Goal: Task Accomplishment & Management: Manage account settings

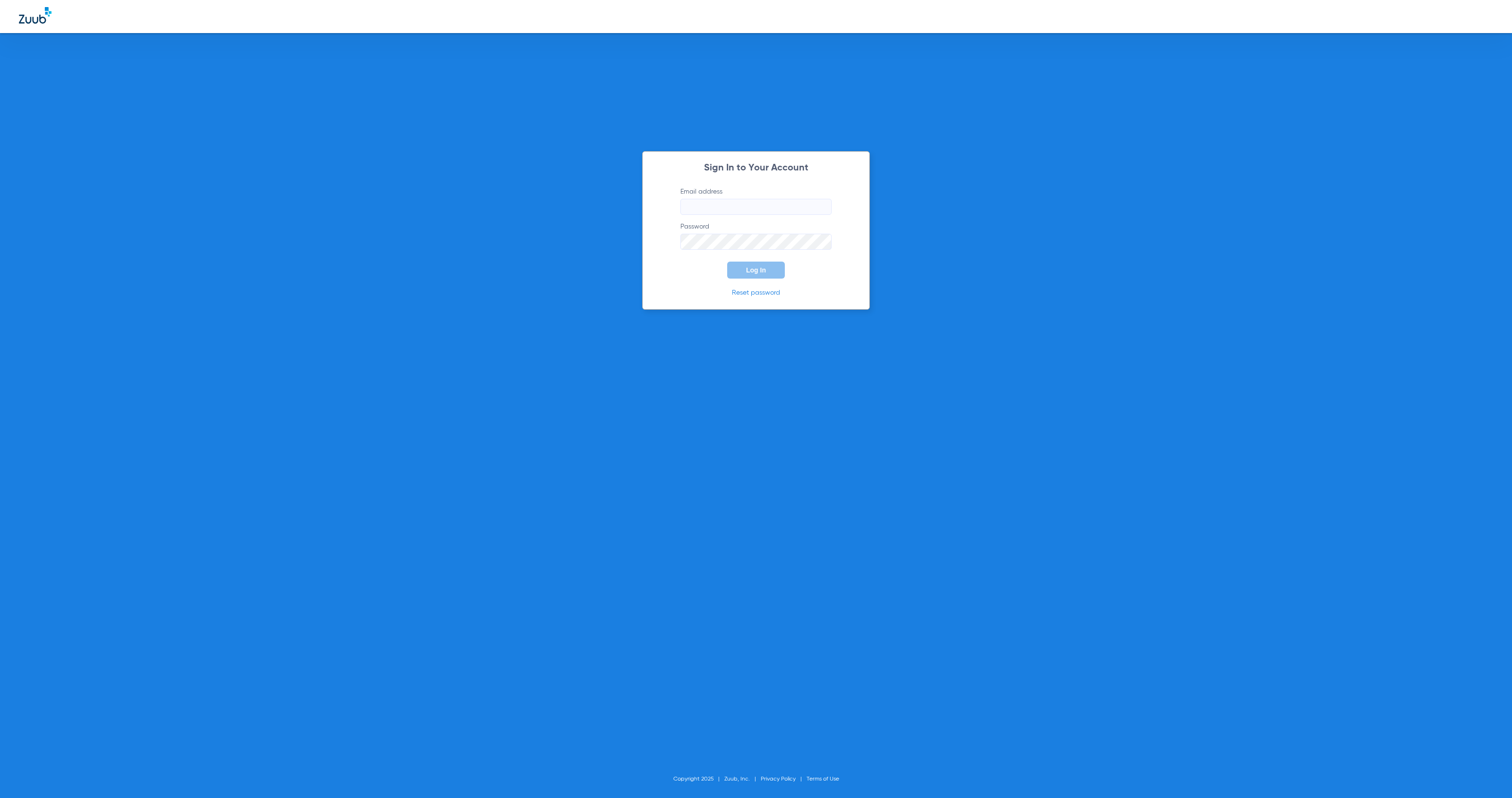
type input "[EMAIL_ADDRESS][DOMAIN_NAME]"
click at [768, 269] on button "Log In" at bounding box center [756, 270] width 58 height 17
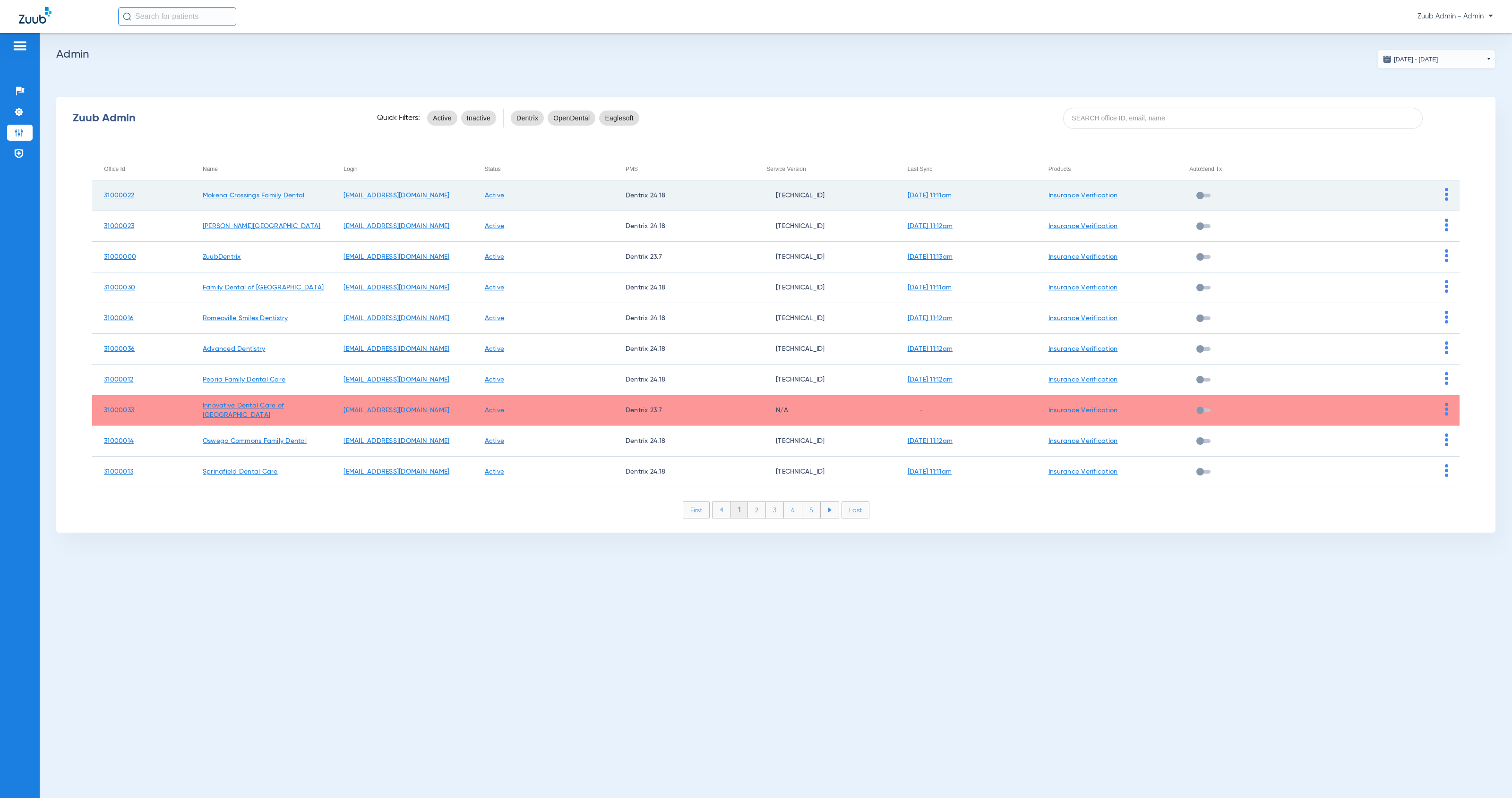
click at [1446, 198] on img at bounding box center [1446, 195] width 4 height 13
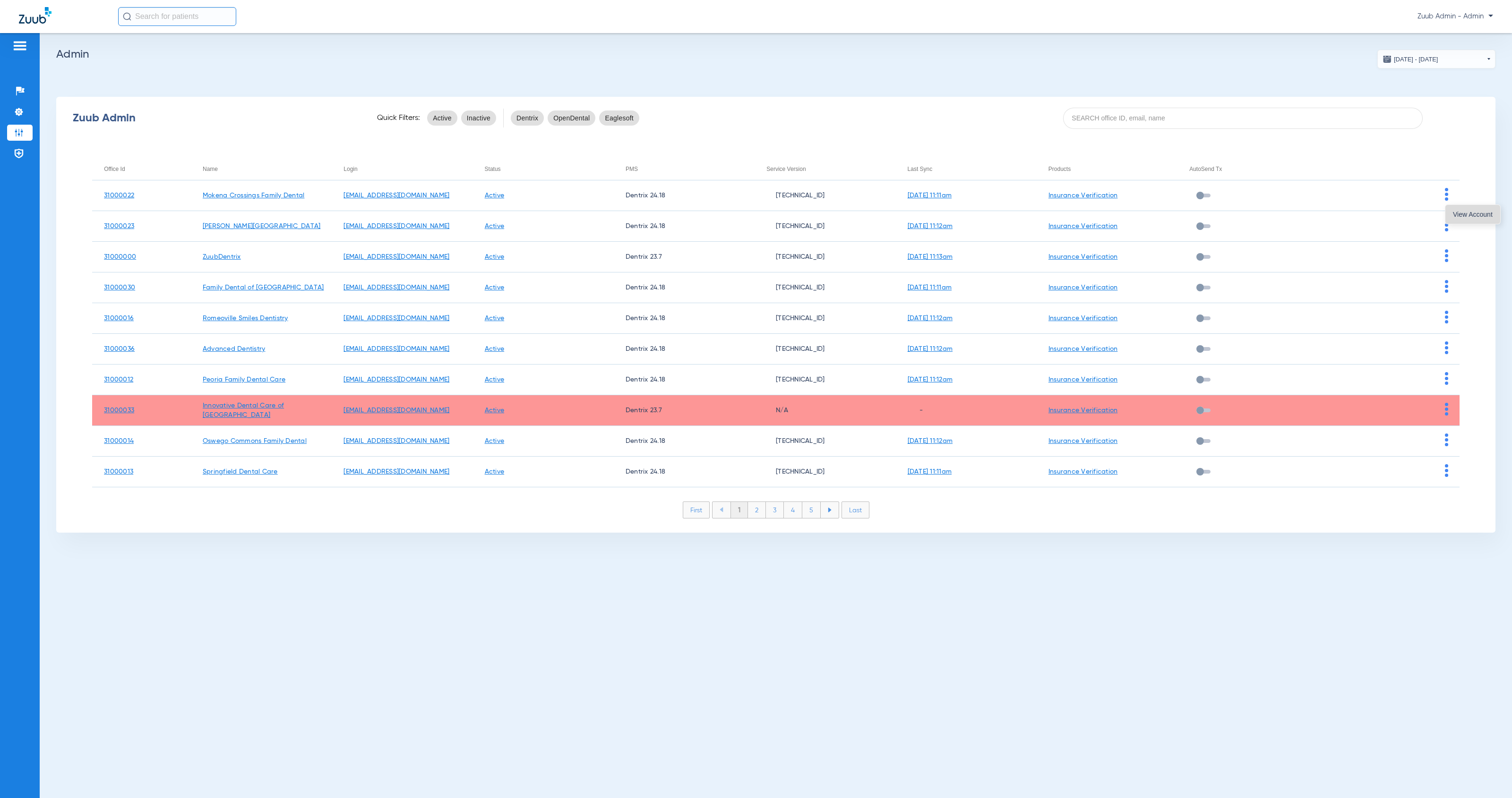
click at [1461, 218] on button "View Account" at bounding box center [1473, 214] width 55 height 19
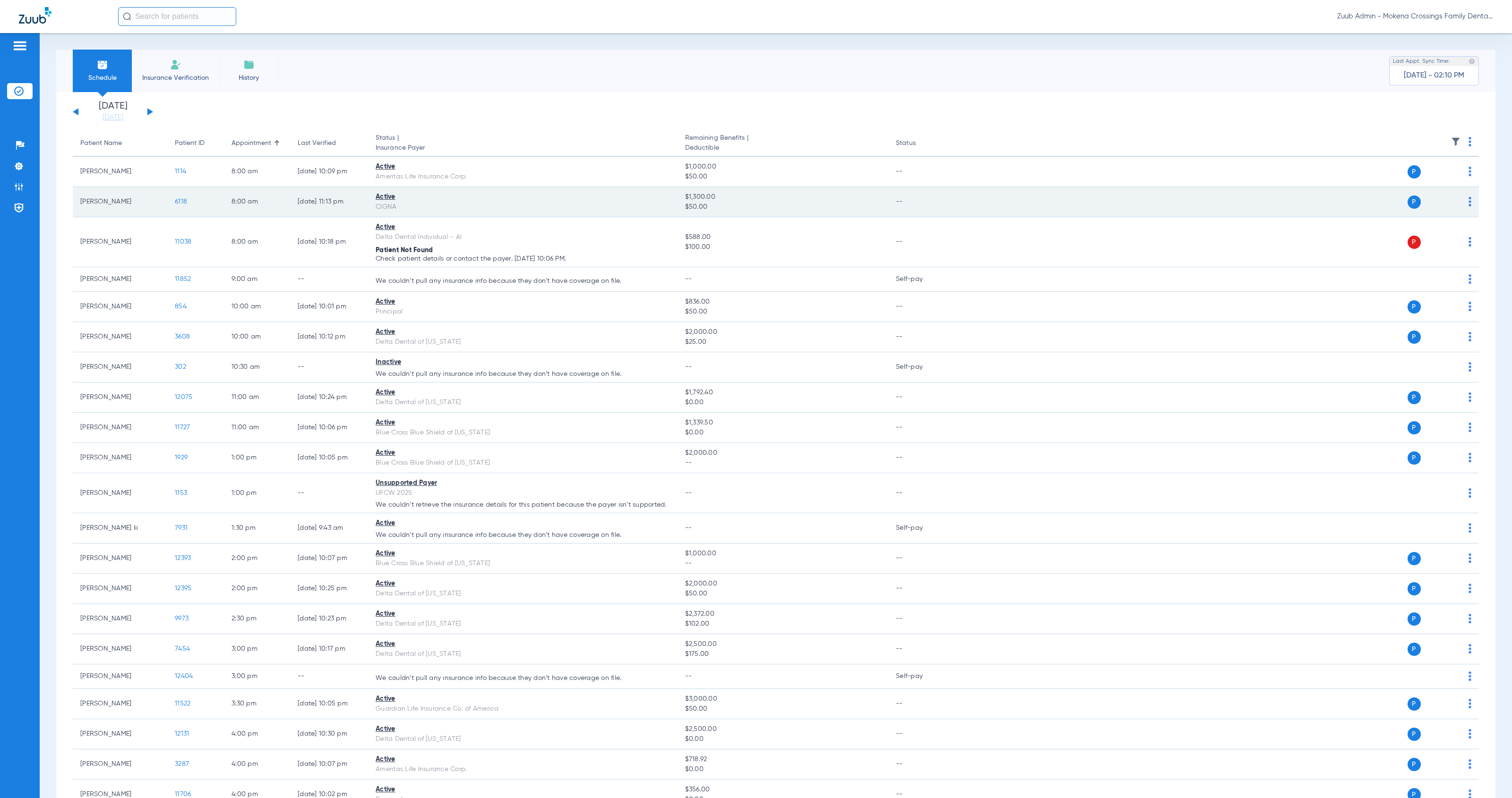
click at [182, 202] on span "6118" at bounding box center [180, 201] width 12 height 6
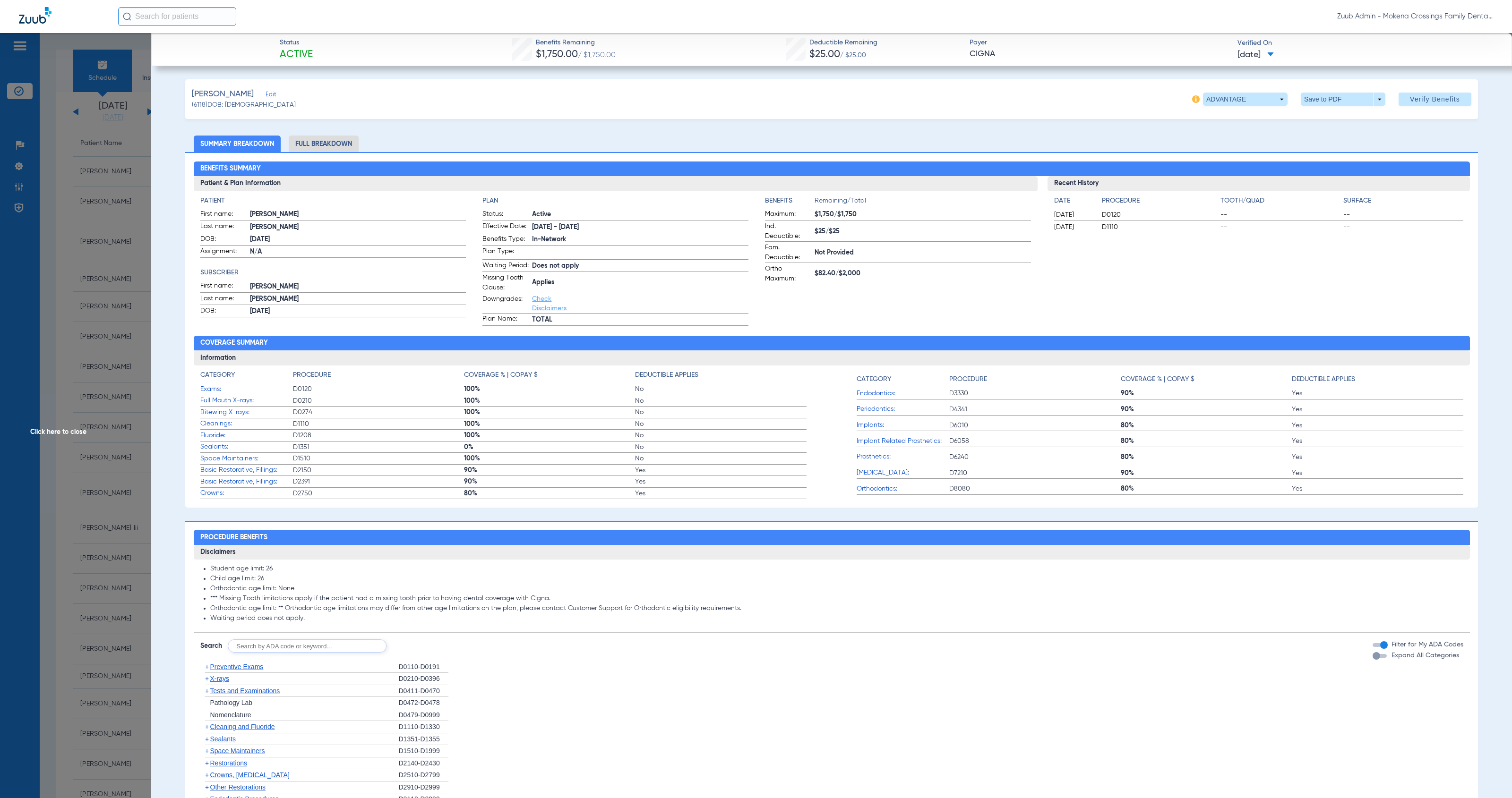
click at [1332, 103] on span at bounding box center [1344, 99] width 23 height 23
click at [1327, 125] on button "insert_drive_file Save to PDF" at bounding box center [1328, 118] width 71 height 19
click at [1389, 61] on div "Creating PDF" at bounding box center [1429, 60] width 109 height 9
click at [1409, 15] on span "Zuub Admin - Mokena Crossings Family Dental" at bounding box center [1415, 16] width 156 height 9
click at [1511, 54] on div at bounding box center [756, 399] width 1512 height 798
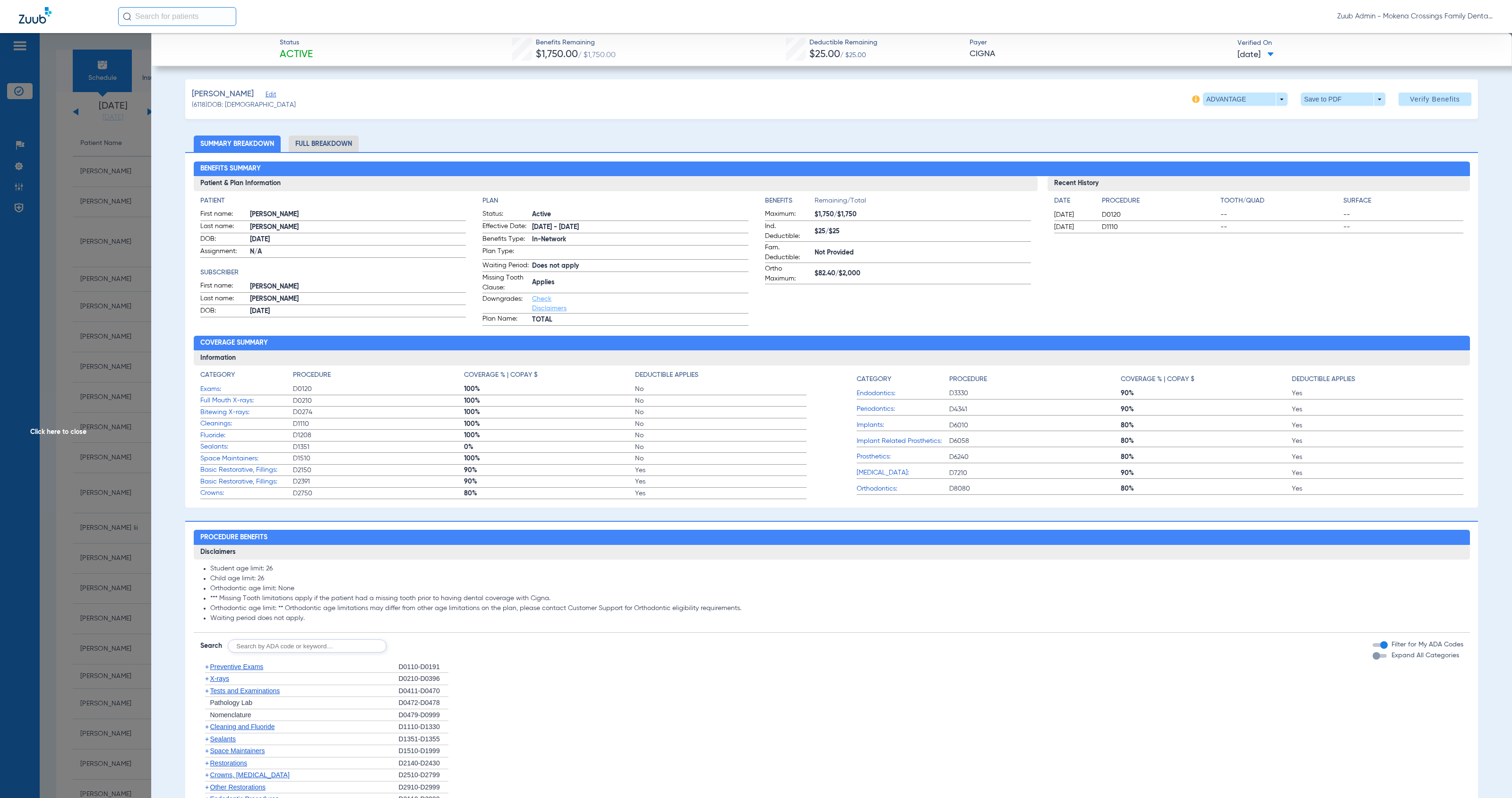
click at [79, 435] on span "Click here to close" at bounding box center [76, 432] width 151 height 798
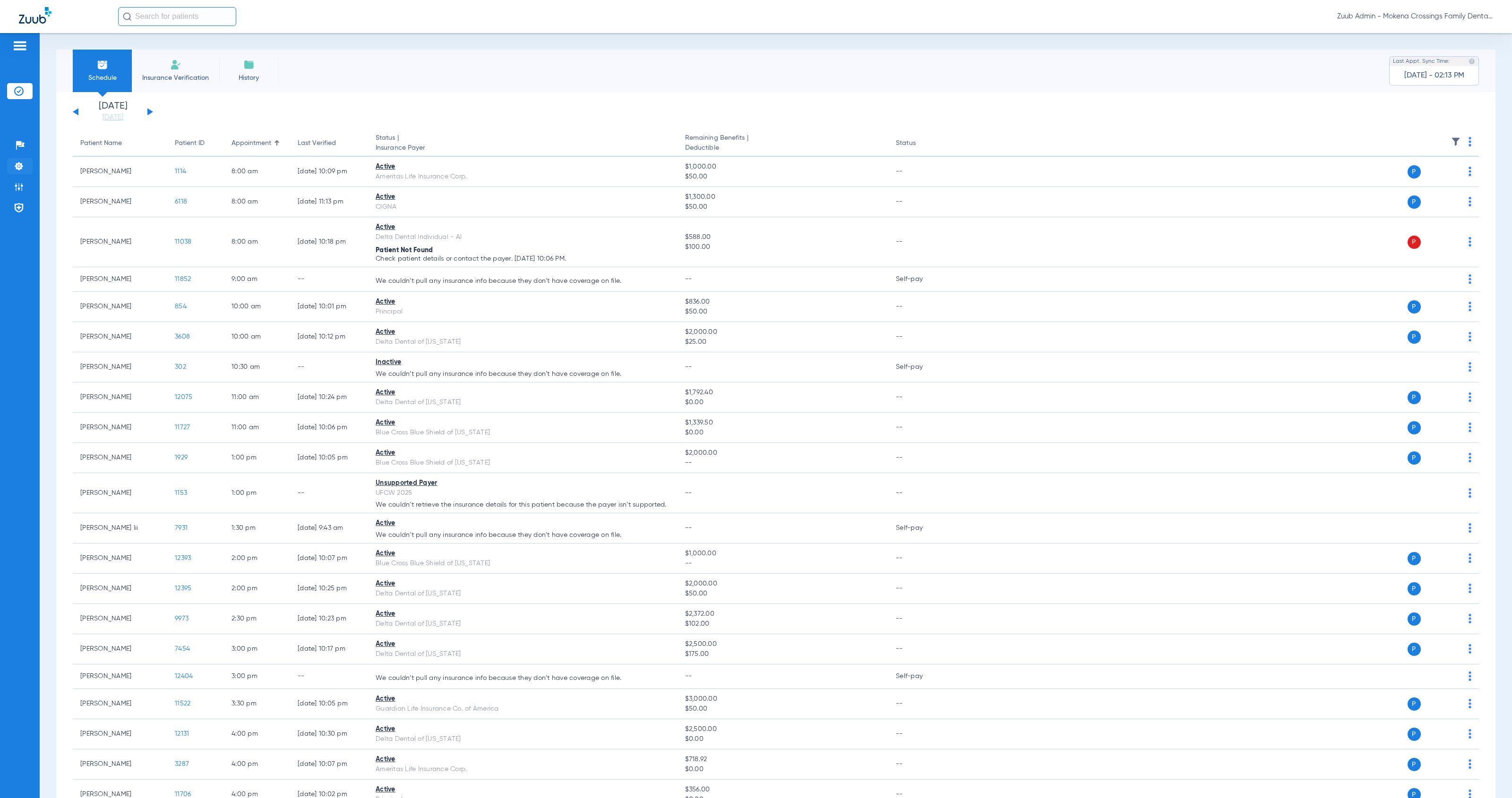
click at [20, 159] on li "Settings" at bounding box center [20, 166] width 26 height 16
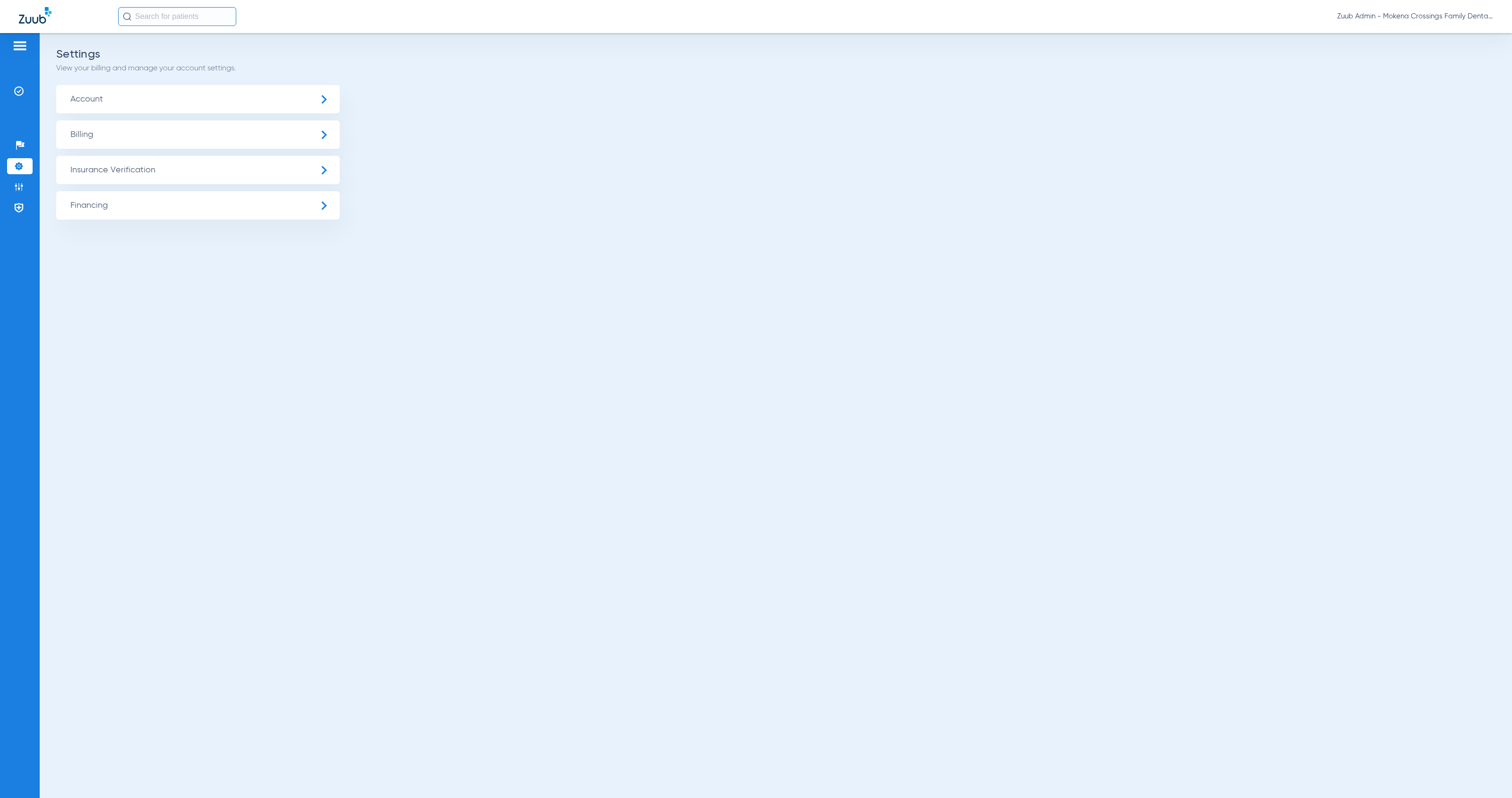
click at [185, 100] on span "Account" at bounding box center [198, 99] width 284 height 28
